Goal: Information Seeking & Learning: Learn about a topic

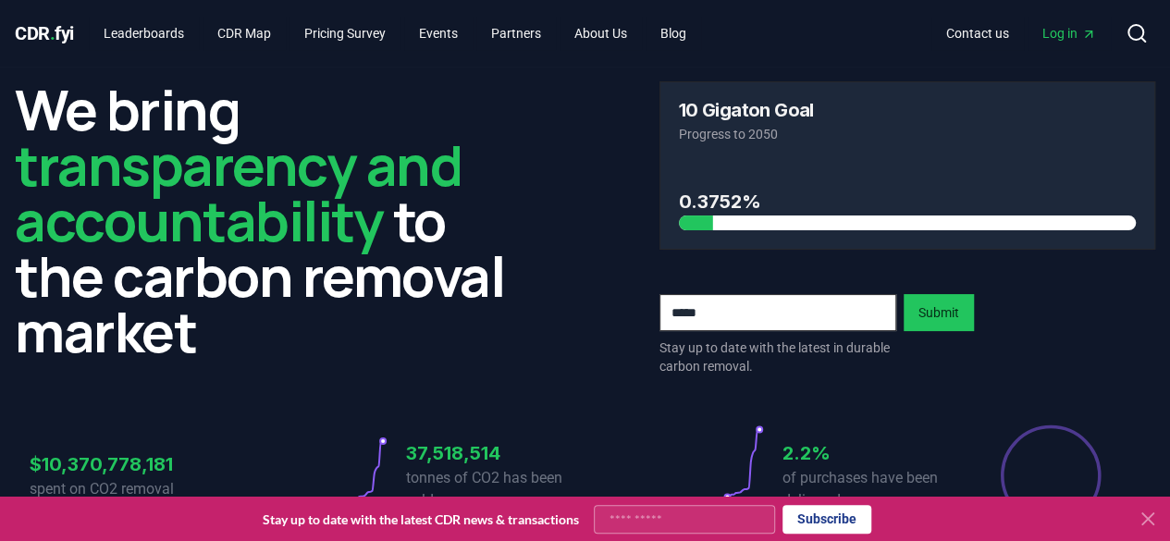
click at [520, 306] on div "We bring transparency and accountability to the carbon removal market 10 Gigato…" at bounding box center [585, 228] width 1140 height 294
drag, startPoint x: 1160, startPoint y: 519, endPoint x: 1124, endPoint y: 511, distance: 36.8
click at [1160, 518] on button at bounding box center [1148, 519] width 30 height 30
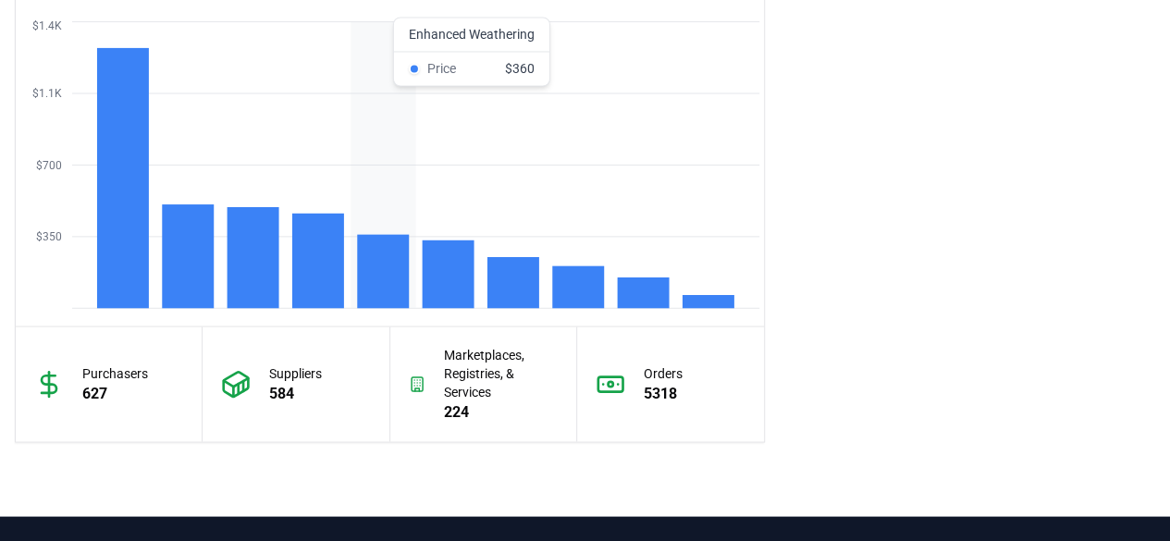
scroll to position [1600, 0]
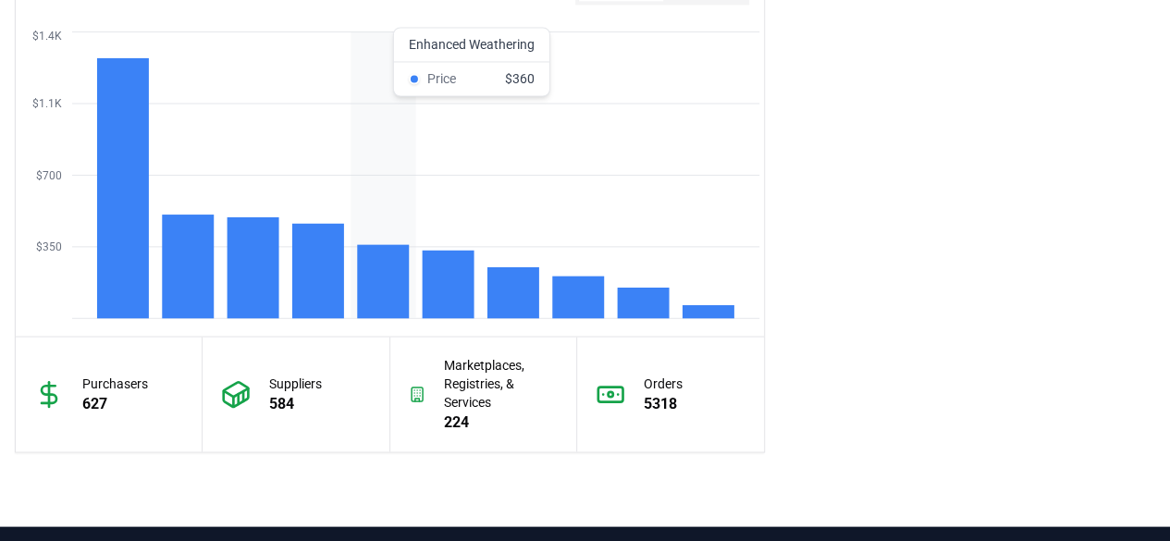
click at [379, 268] on rect at bounding box center [383, 281] width 52 height 74
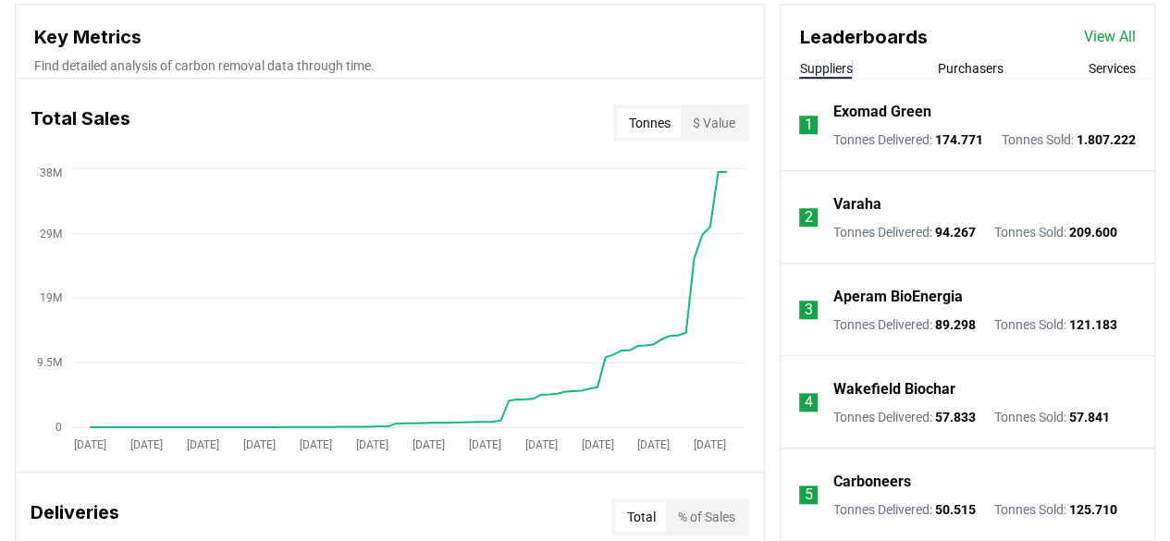
scroll to position [0, 0]
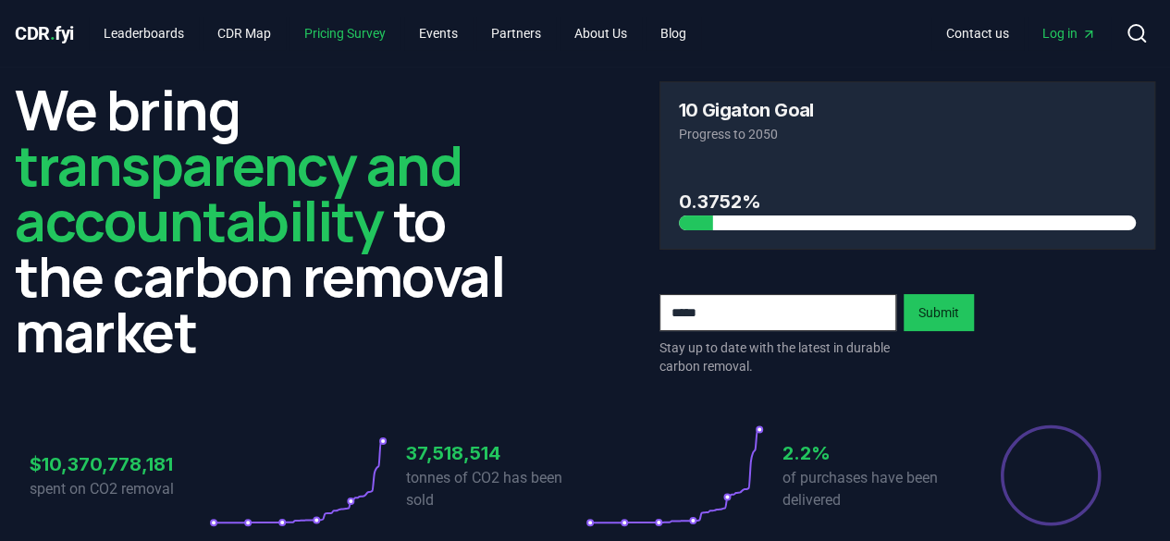
click at [343, 34] on link "Pricing Survey" at bounding box center [344, 33] width 111 height 33
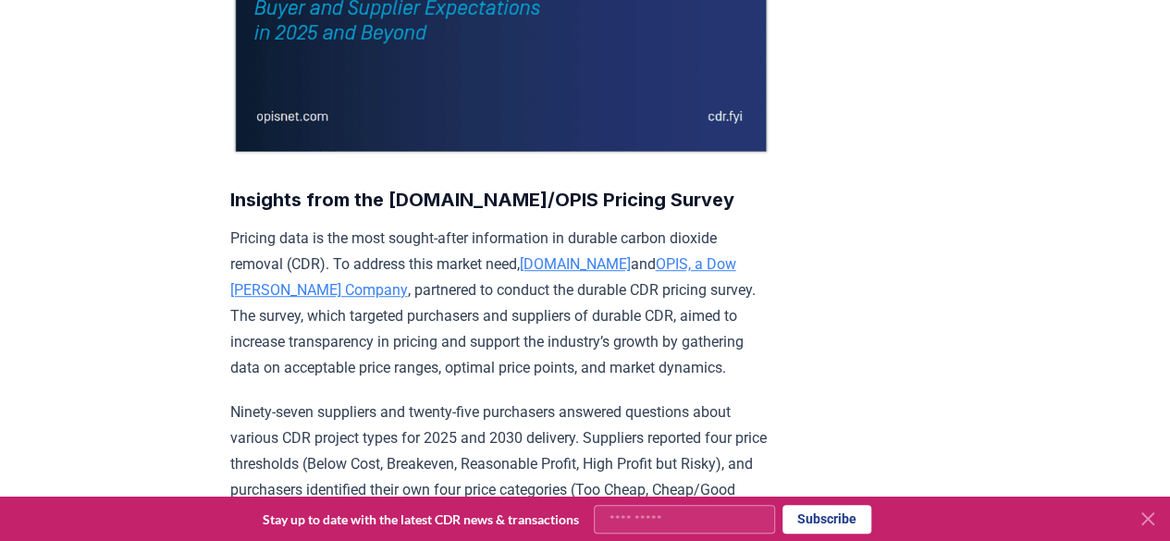
scroll to position [460, 0]
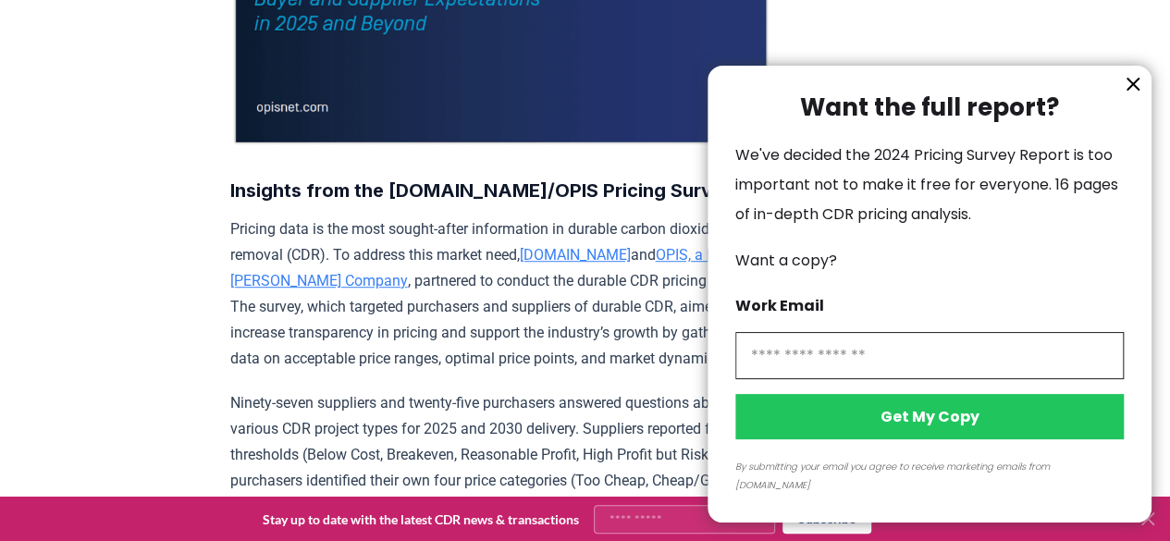
click at [1124, 95] on icon "information" at bounding box center [1133, 84] width 22 height 22
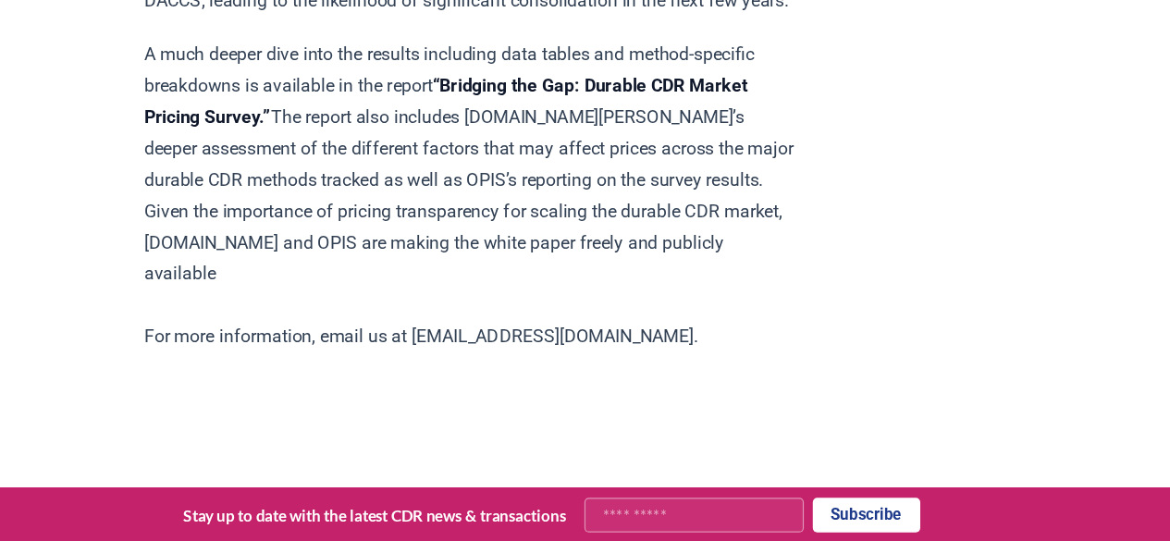
scroll to position [3921, 0]
